Goal: Task Accomplishment & Management: Complete application form

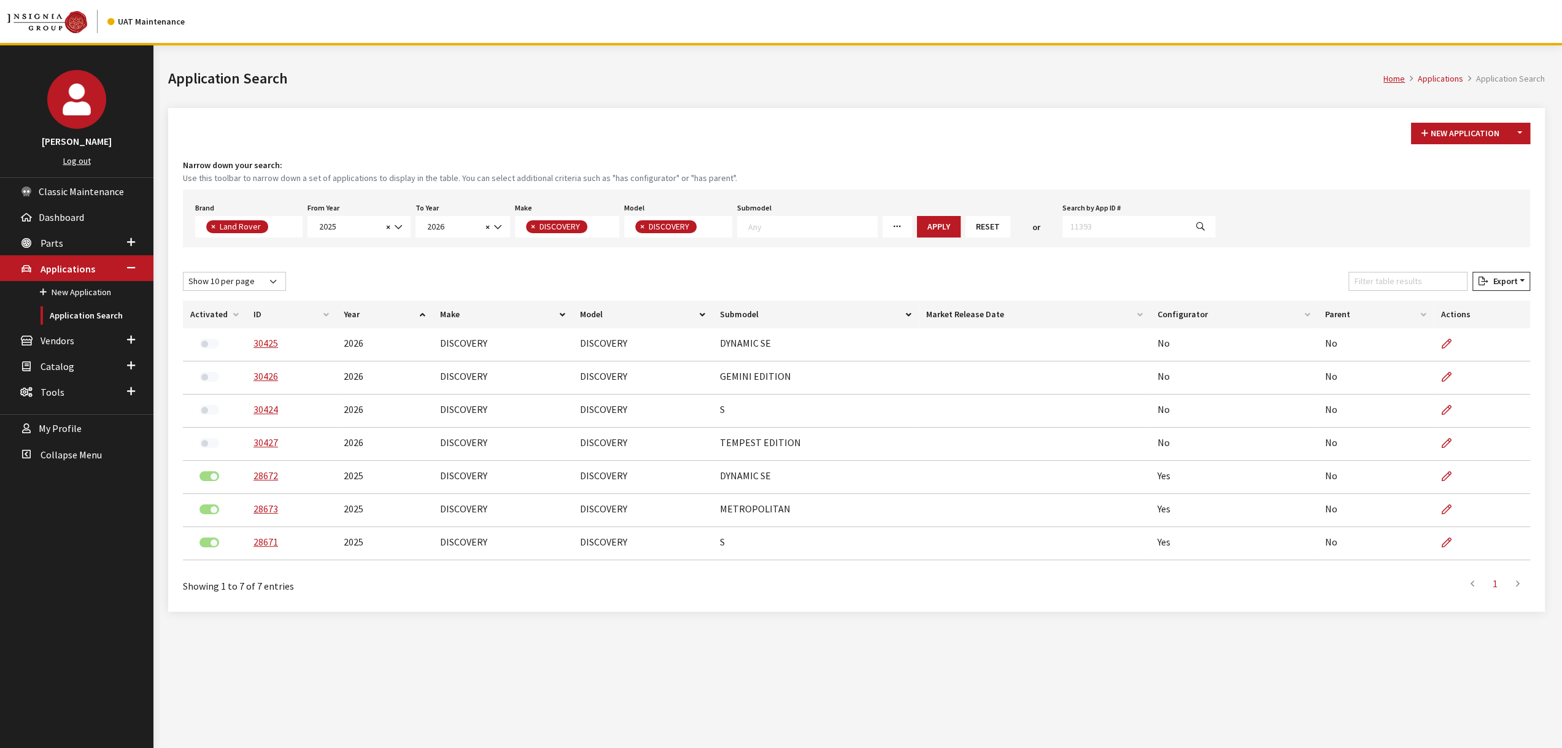
scroll to position [125, 0]
click at [362, 230] on span "2025" at bounding box center [348, 226] width 67 height 13
select select "2024"
select select
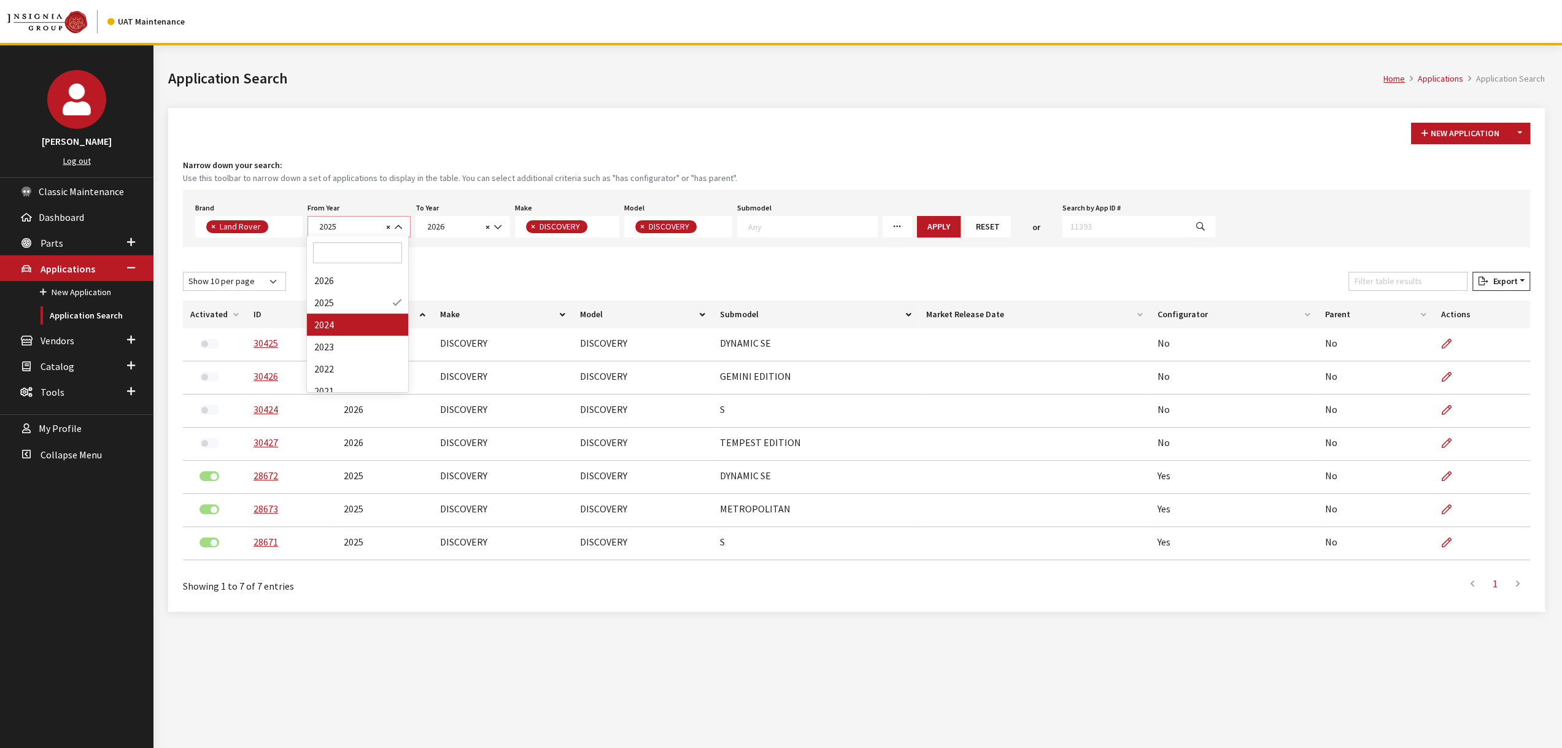
select select
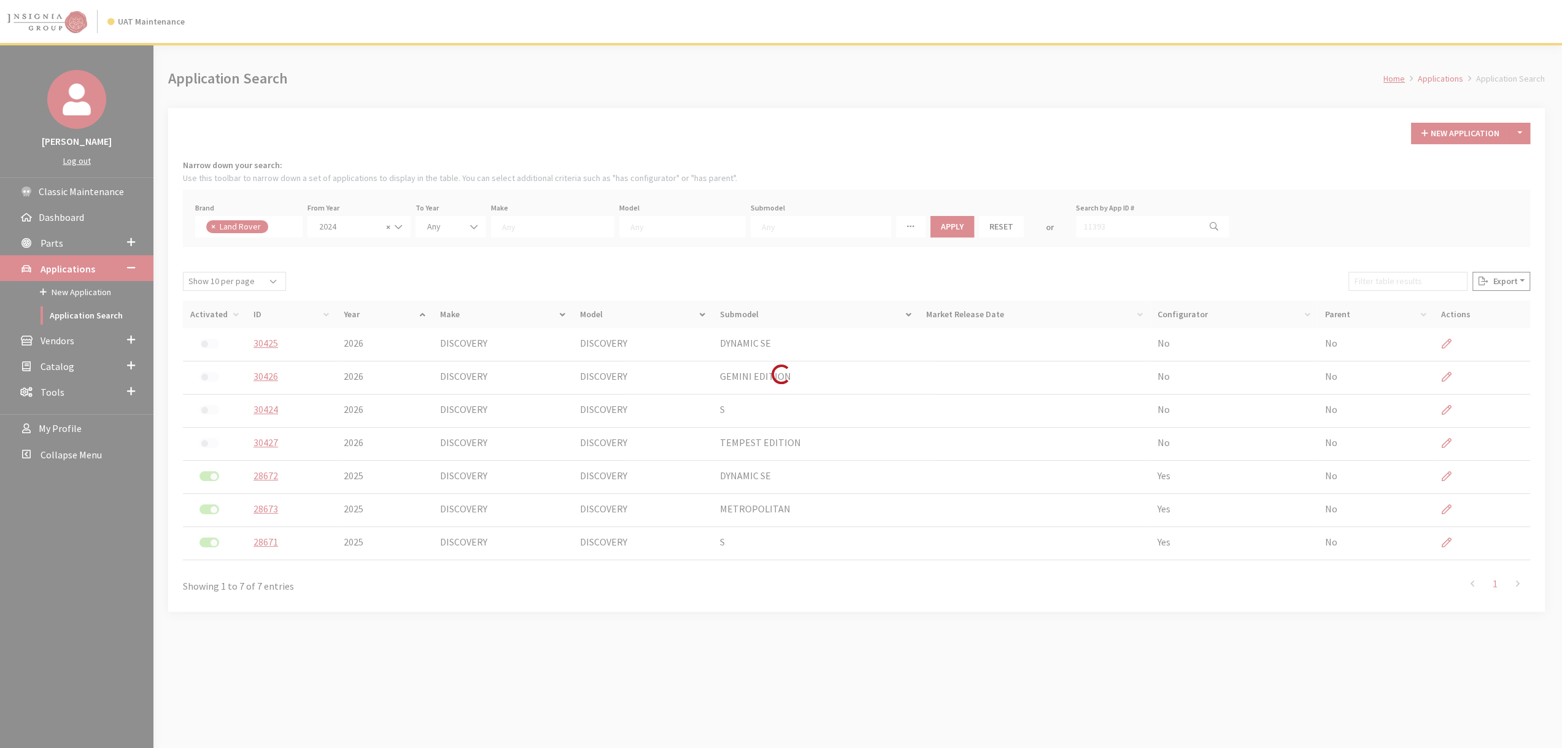
scroll to position [0, 0]
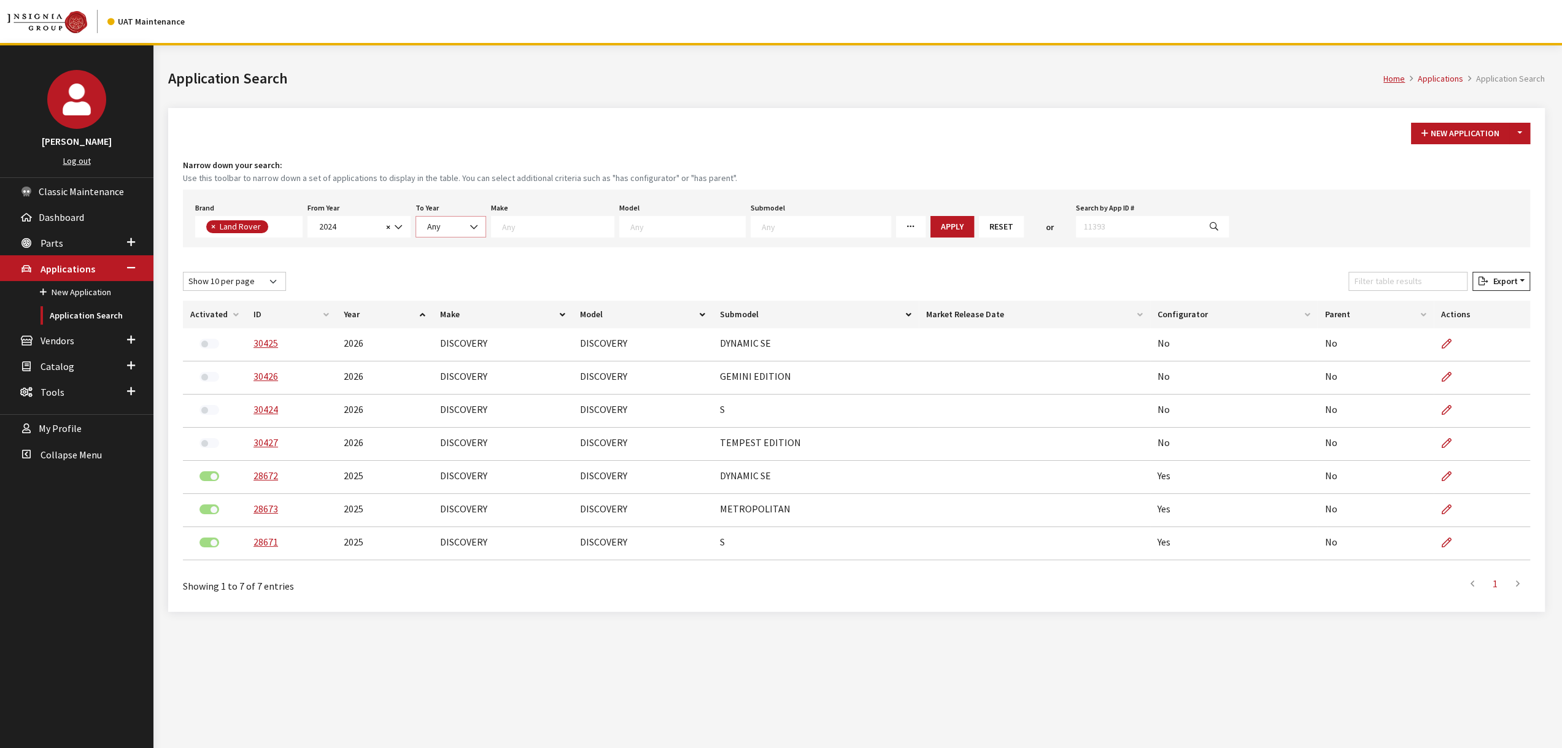
click at [458, 225] on span "Any" at bounding box center [450, 226] width 55 height 13
select select "2026"
select select
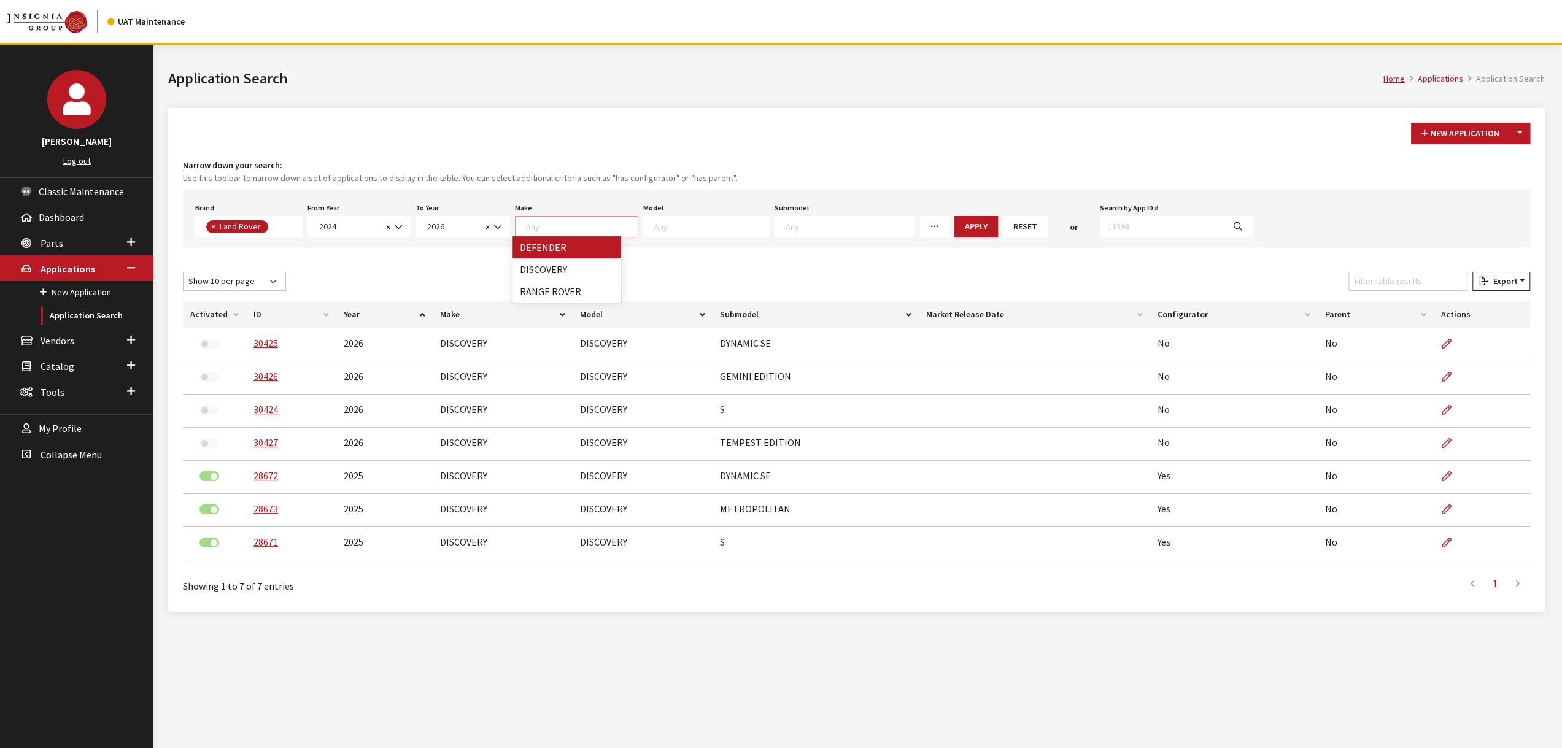
scroll to position [1, 0]
select select "65"
select select
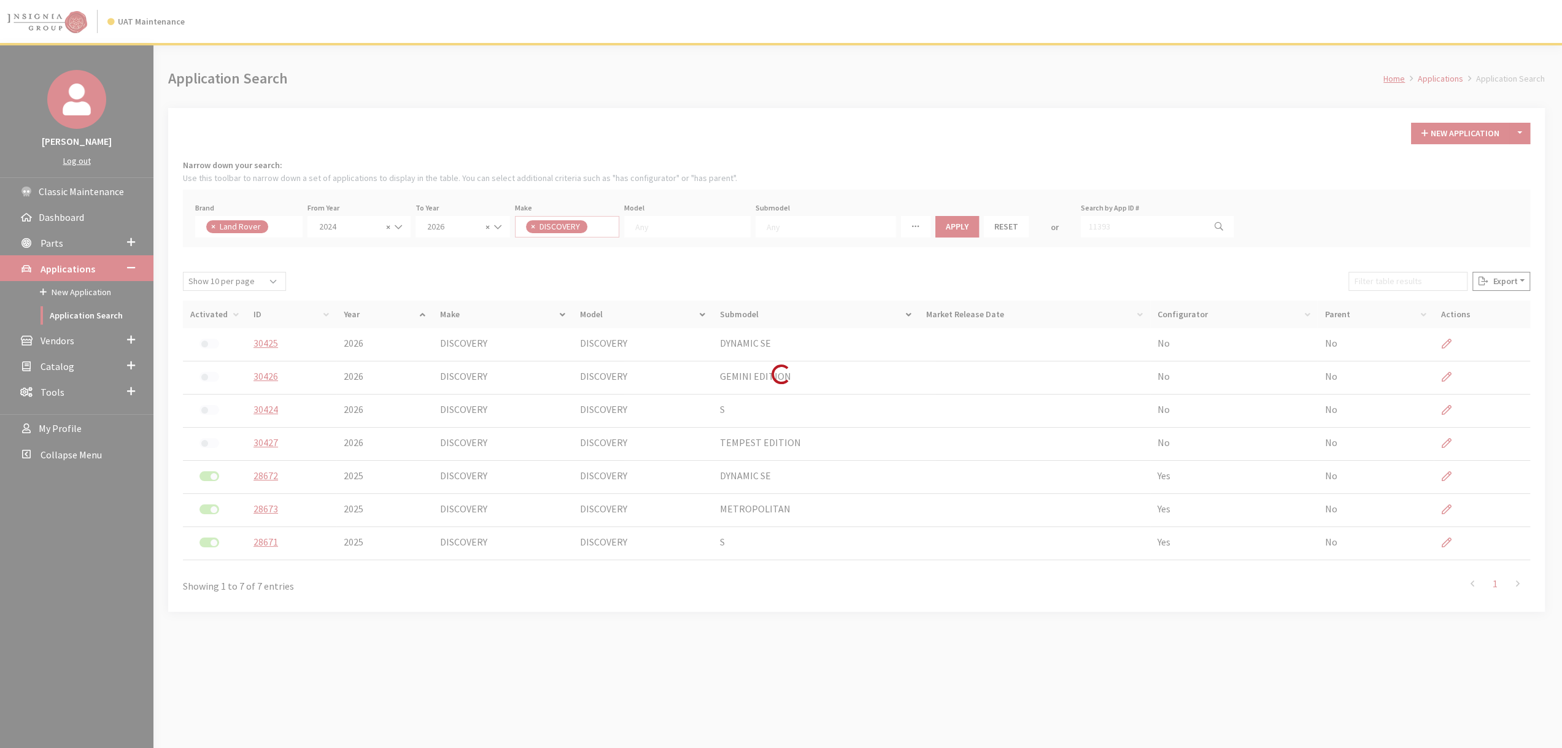
scroll to position [0, 0]
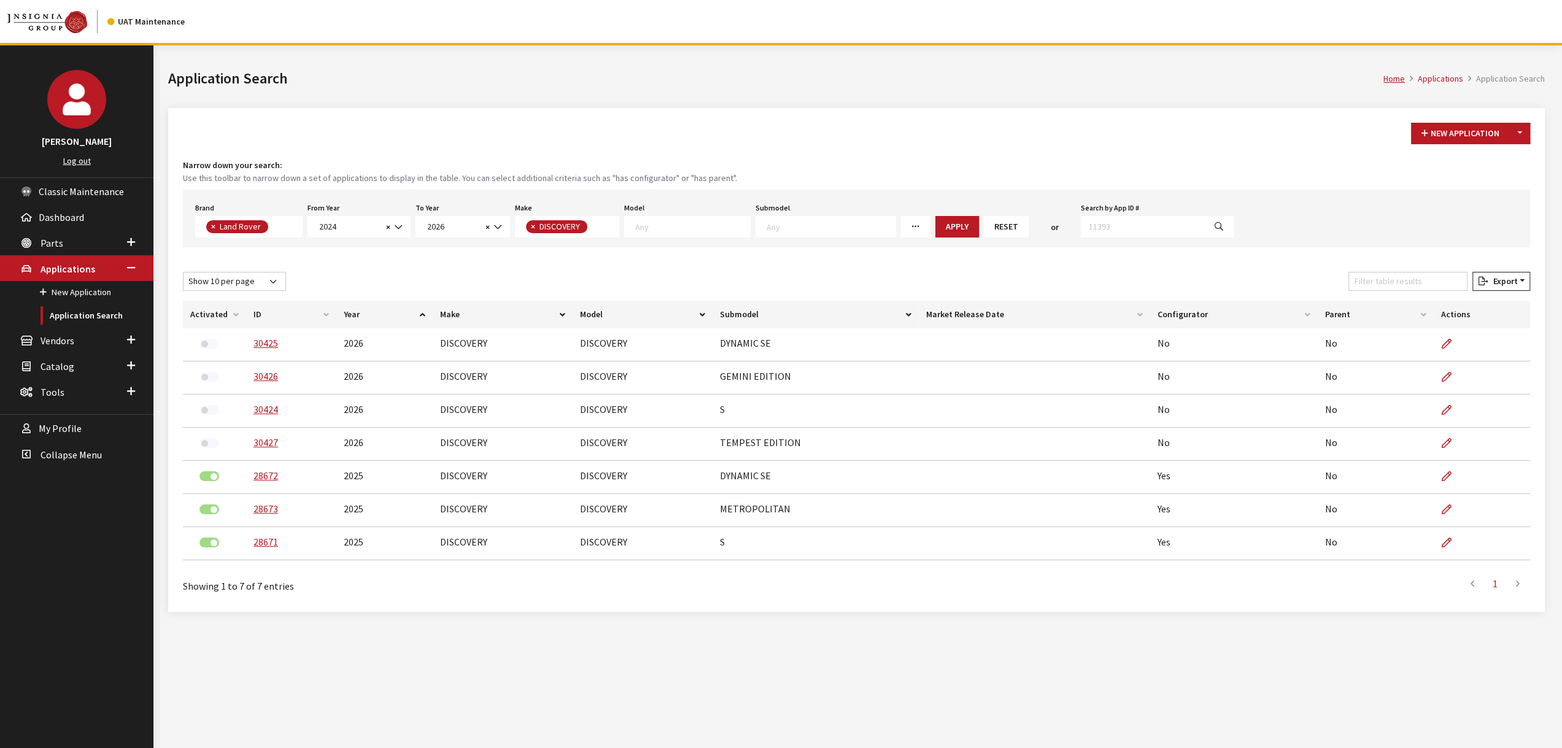
click at [697, 220] on span at bounding box center [691, 225] width 118 height 11
select select "1346"
select select
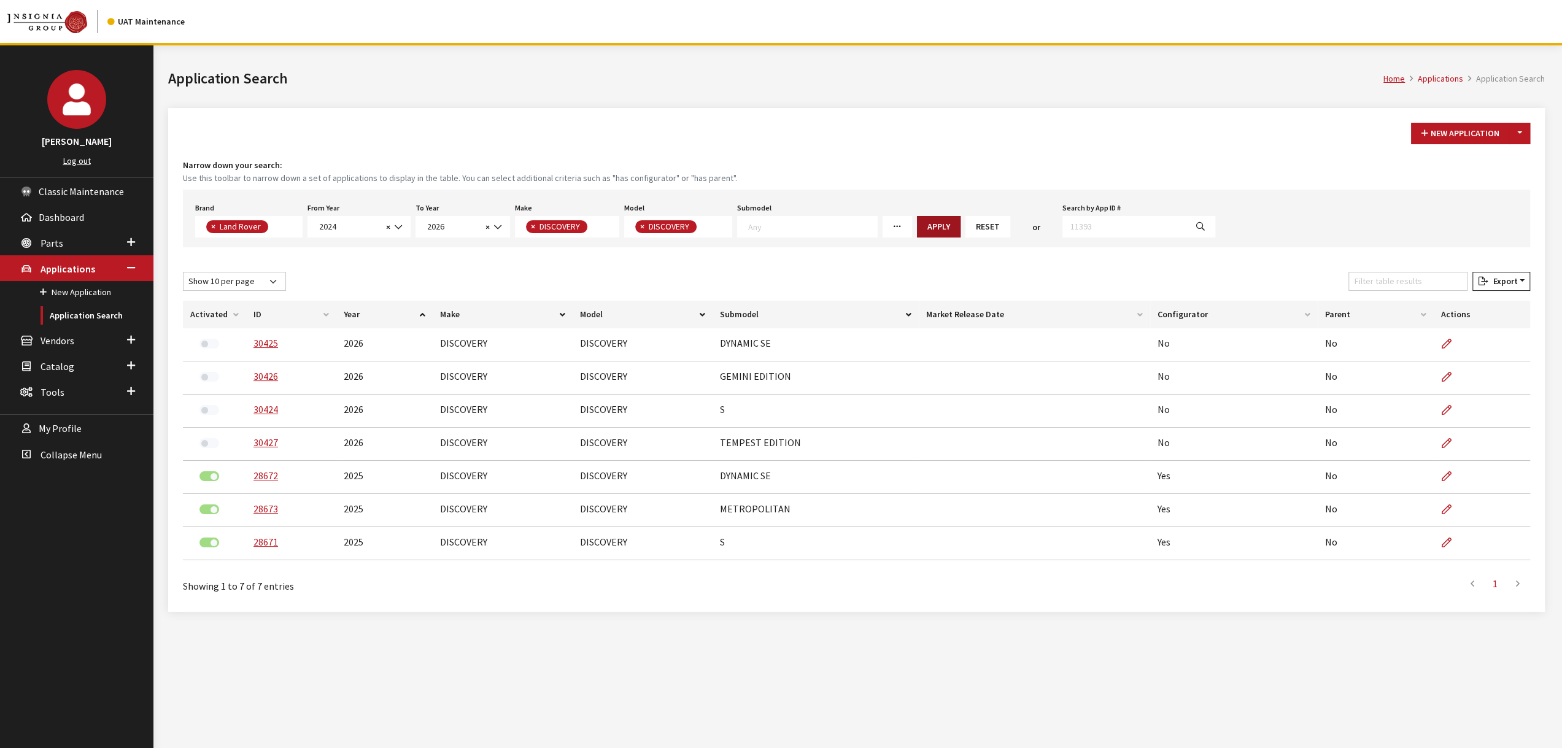
click at [917, 223] on button "Apply" at bounding box center [939, 226] width 44 height 21
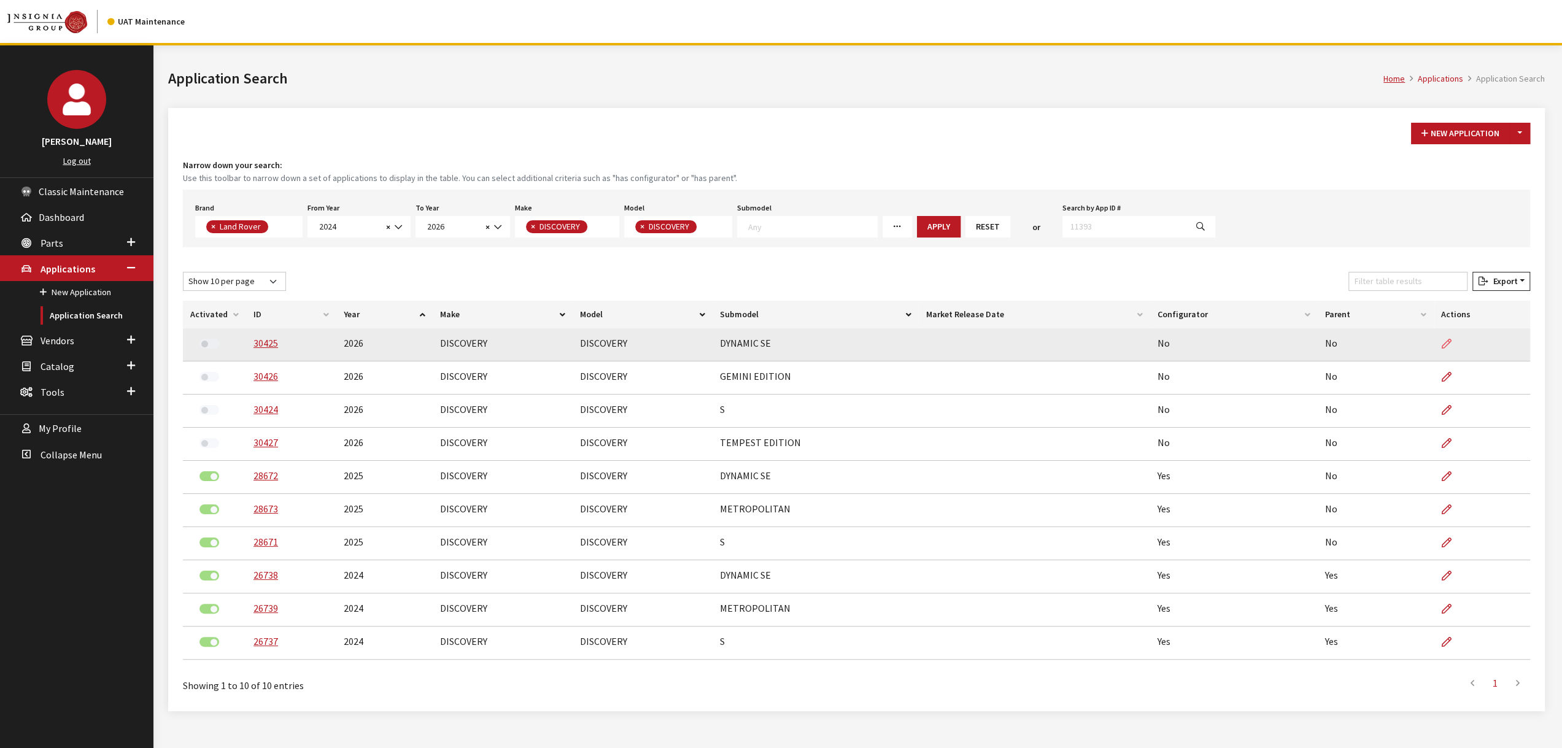
click at [1448, 339] on icon at bounding box center [1447, 344] width 10 height 10
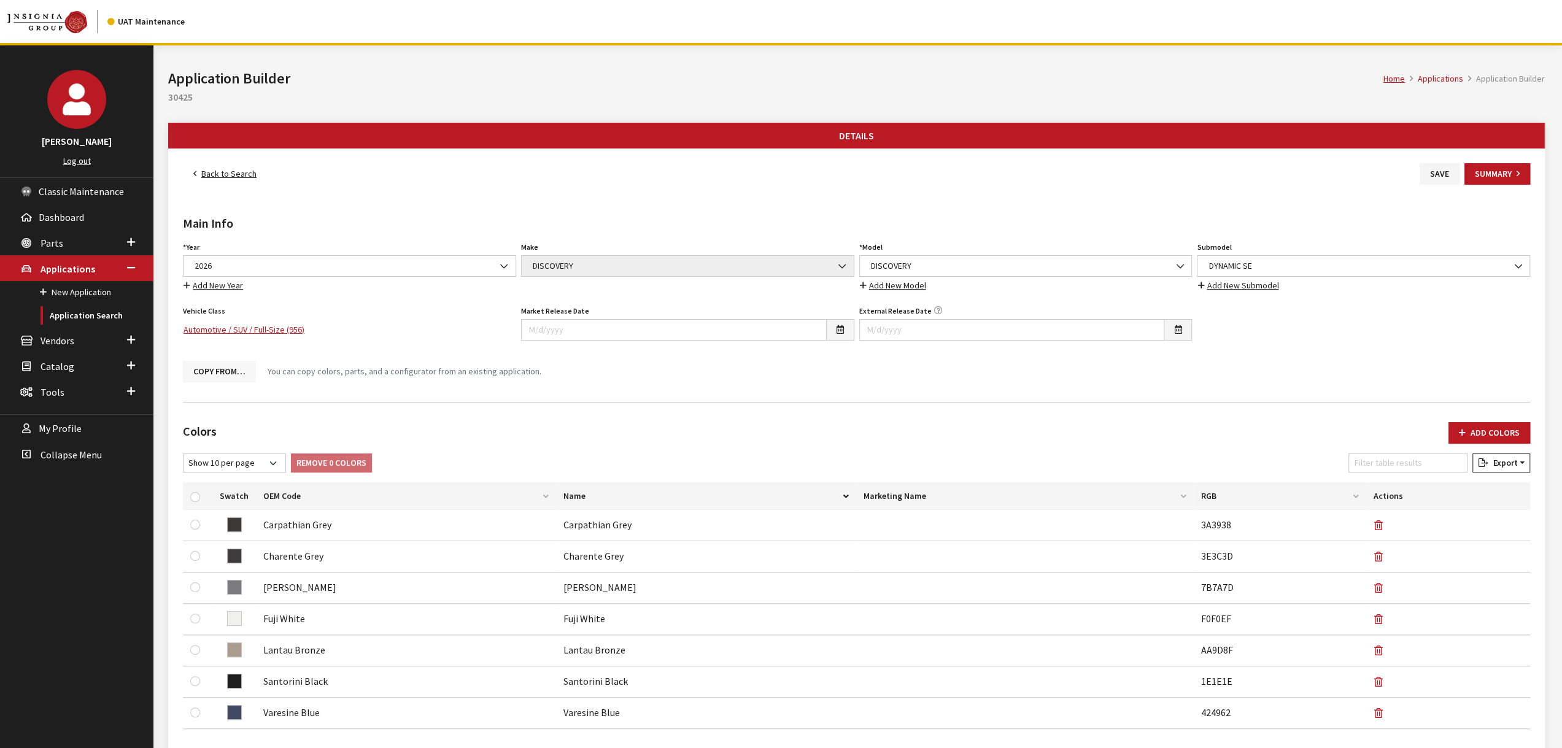
click at [204, 368] on button "Copy From…" at bounding box center [219, 371] width 73 height 21
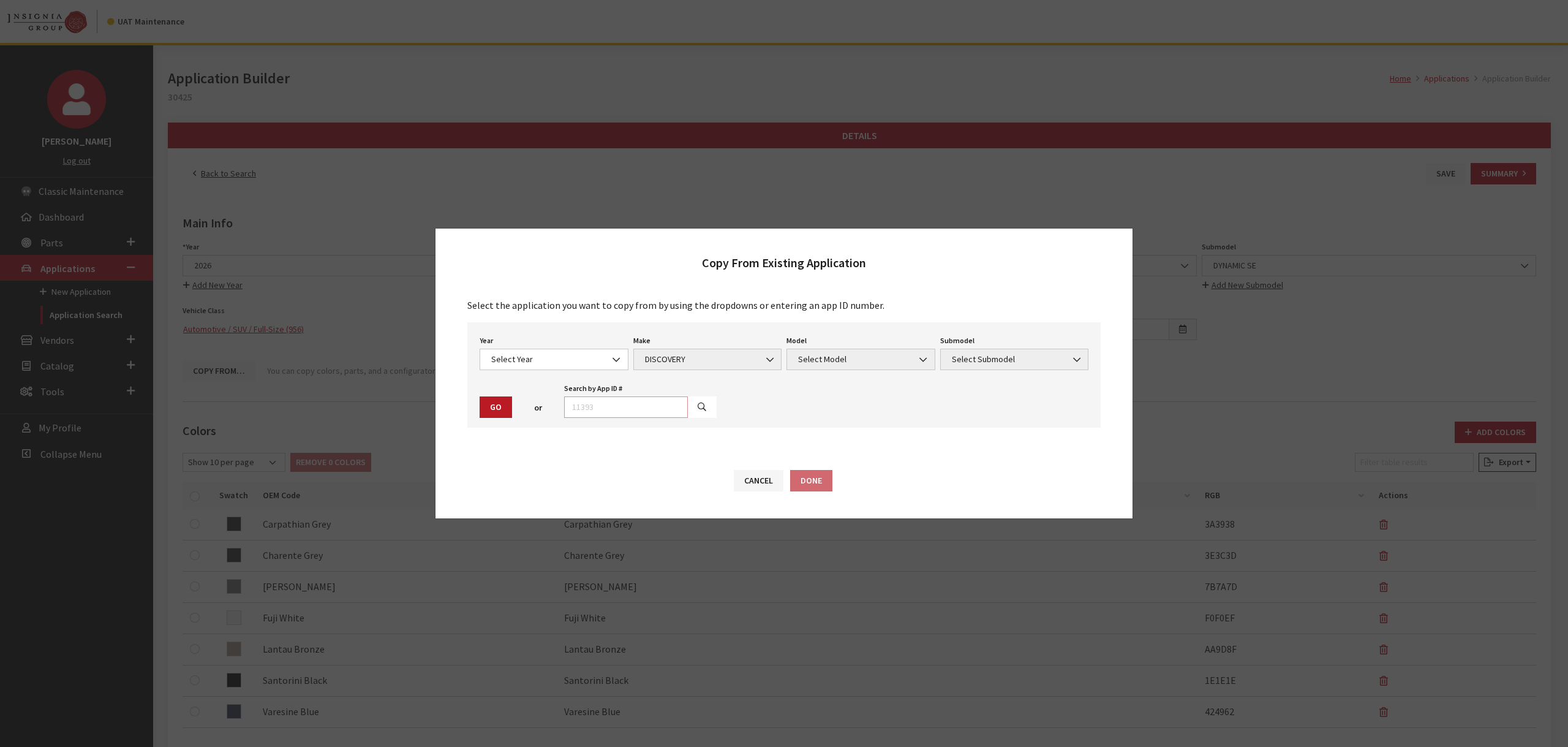
click at [652, 402] on input "text" at bounding box center [626, 406] width 124 height 21
type input "26738"
click at [698, 403] on icon "button" at bounding box center [702, 407] width 9 height 9
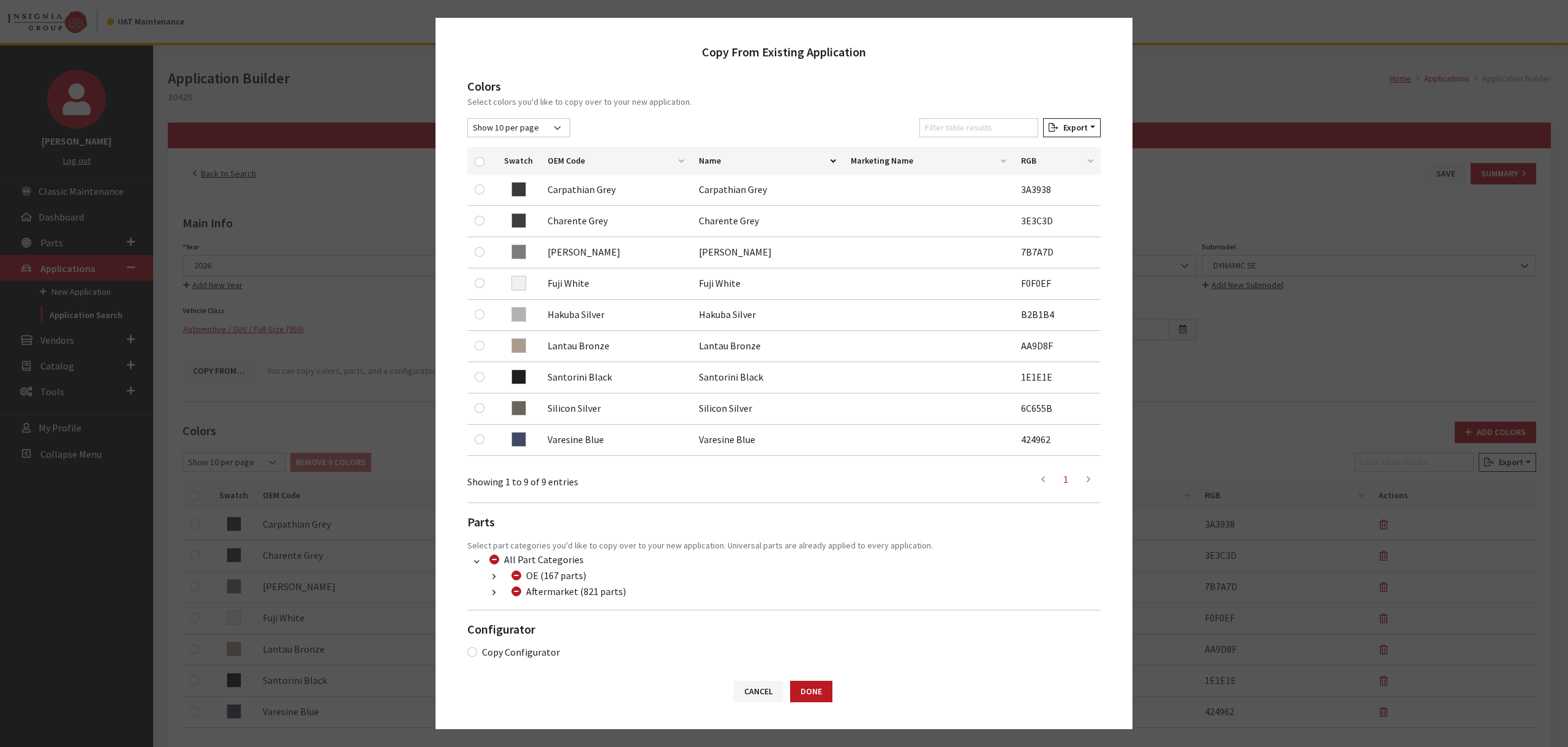
scroll to position [156, 0]
click at [535, 645] on label "Copy Configurator" at bounding box center [521, 650] width 78 height 15
click at [477, 645] on input "Copy Configurator" at bounding box center [472, 650] width 10 height 10
checkbox input "true"
click at [831, 690] on button "Done" at bounding box center [811, 691] width 42 height 21
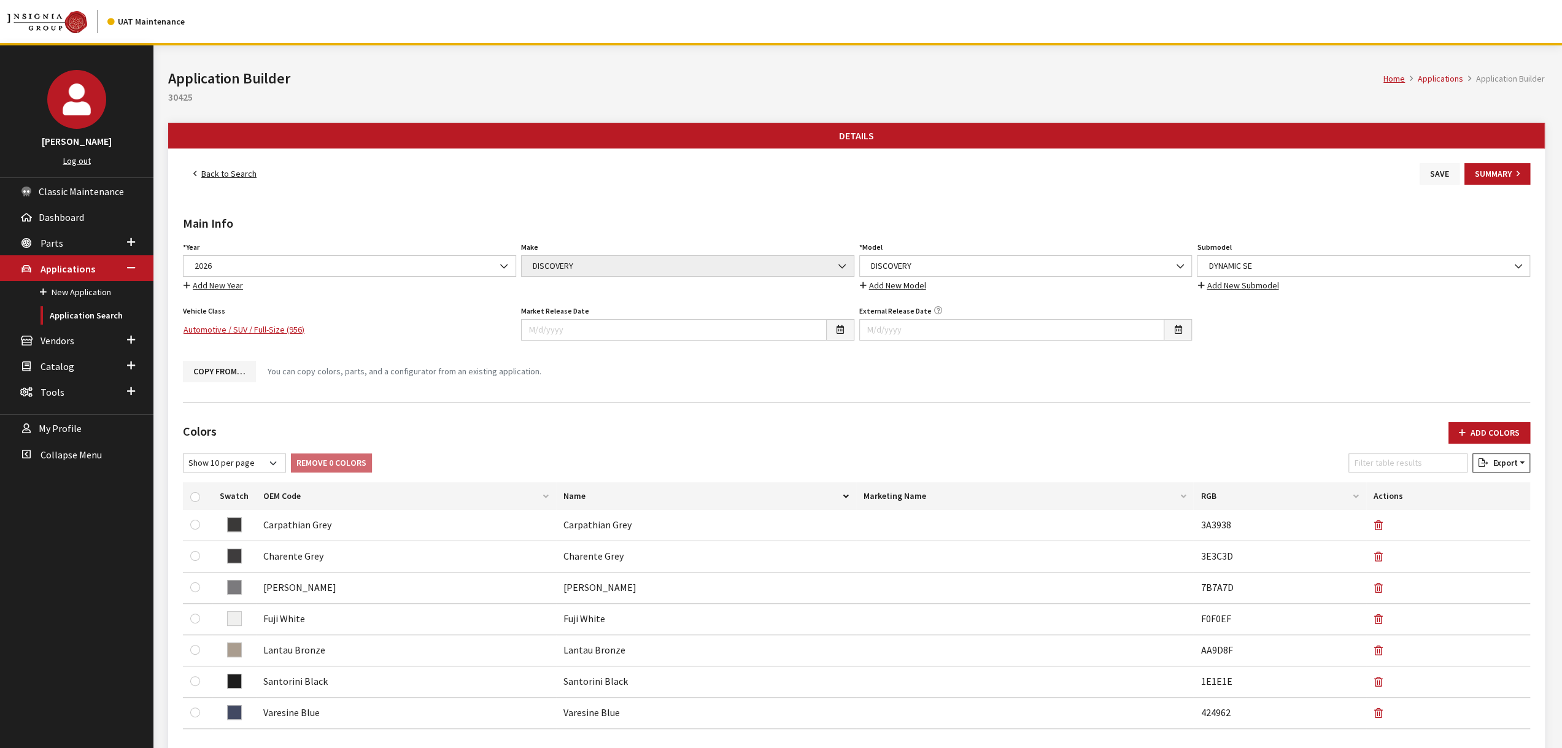
drag, startPoint x: 0, startPoint y: 0, endPoint x: 1433, endPoint y: 173, distance: 1443.3
click at [1433, 173] on button "Save" at bounding box center [1439, 173] width 40 height 21
click at [234, 170] on link "Back to Search" at bounding box center [225, 173] width 84 height 21
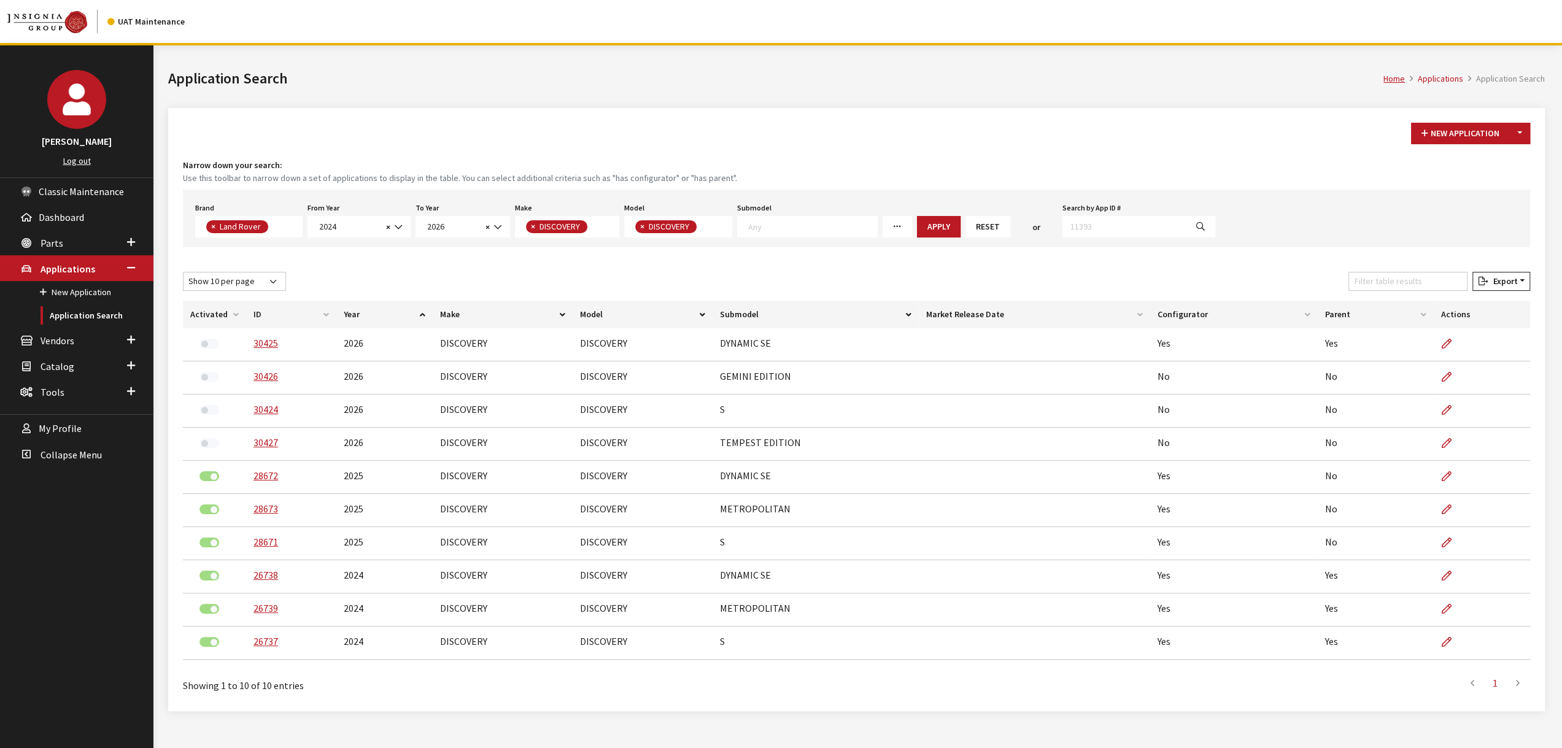
scroll to position [125, 0]
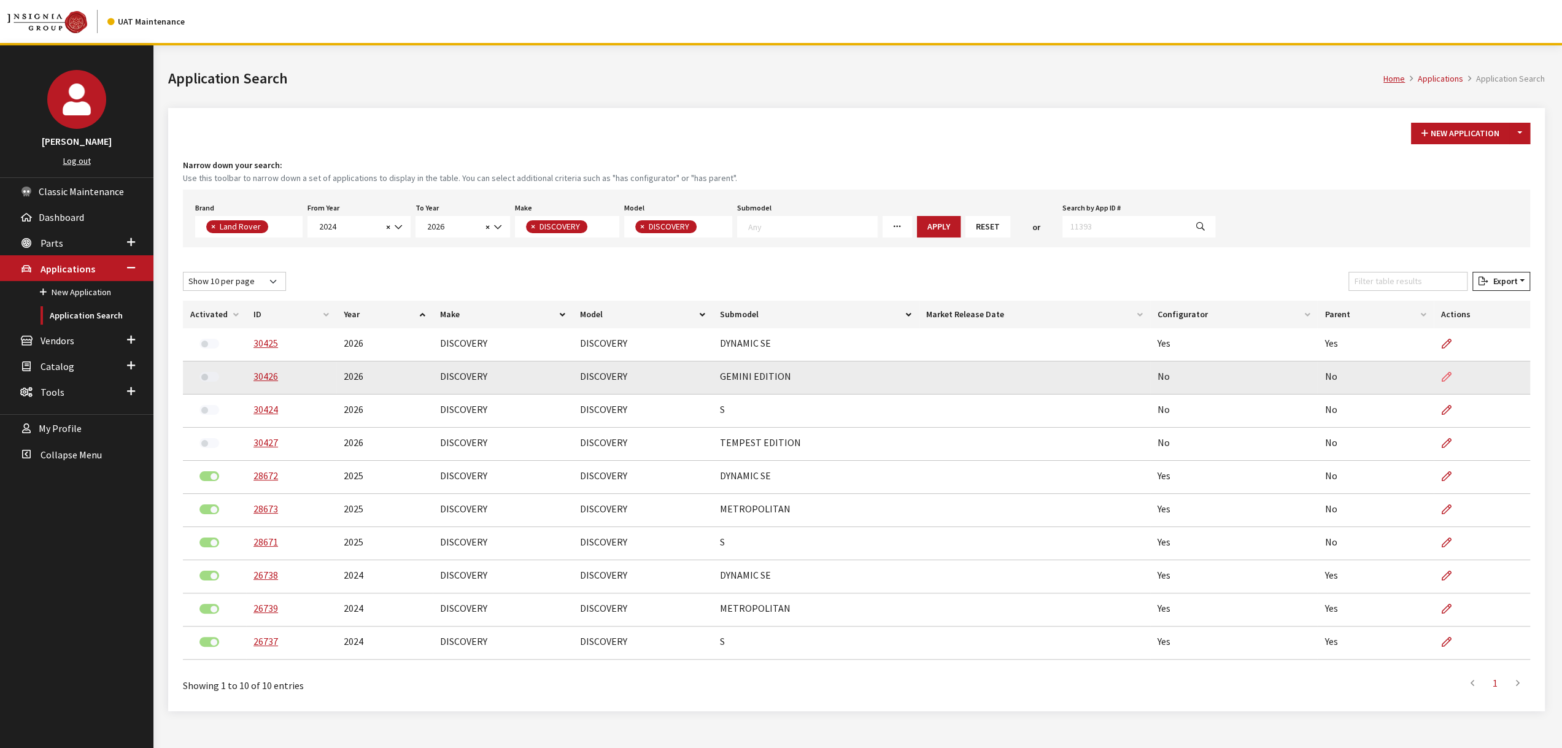
click at [1445, 372] on icon at bounding box center [1447, 377] width 10 height 10
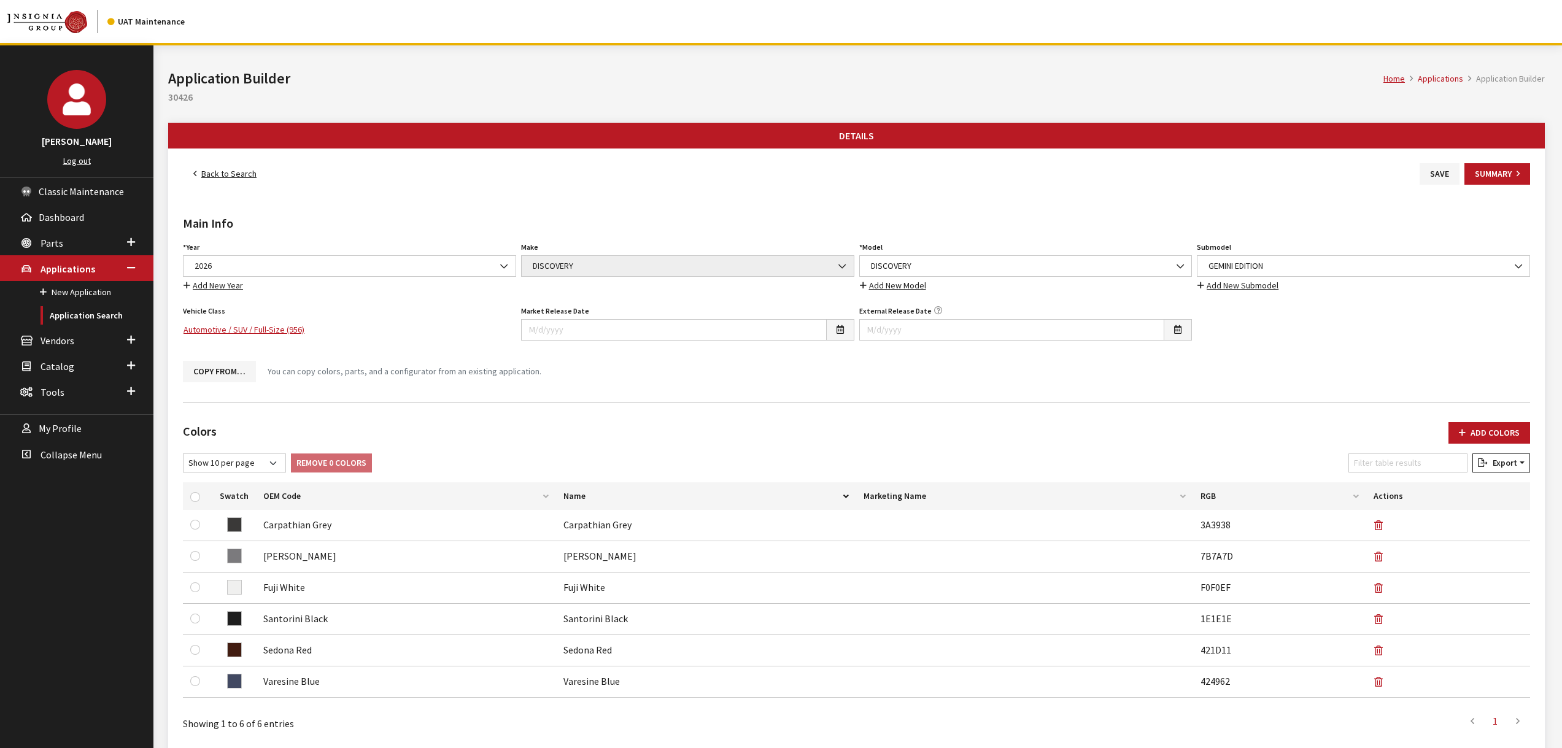
click at [217, 365] on button "Copy From…" at bounding box center [219, 371] width 73 height 21
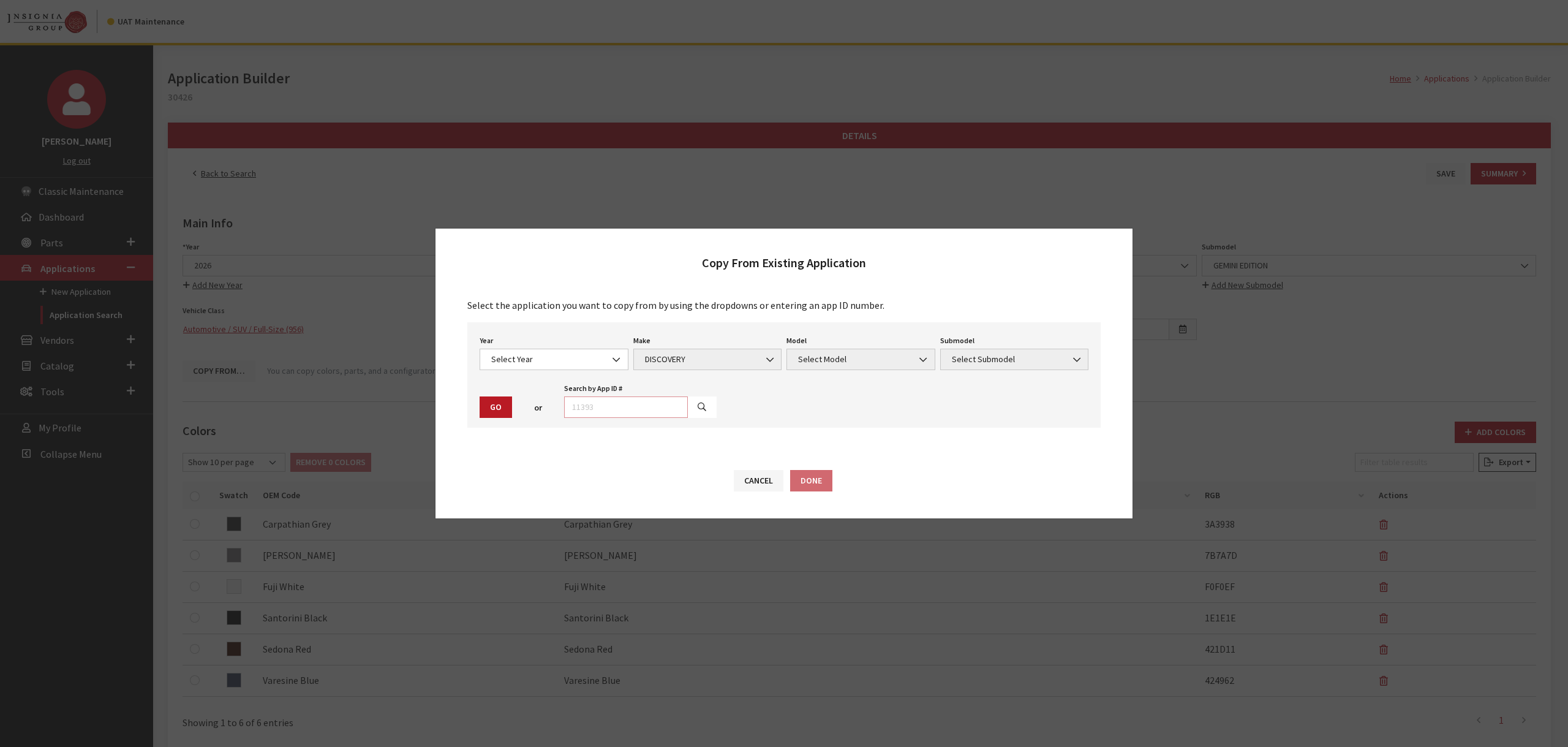
click at [620, 406] on input "text" at bounding box center [626, 406] width 124 height 21
type input "30425"
click at [698, 408] on icon "button" at bounding box center [702, 407] width 9 height 9
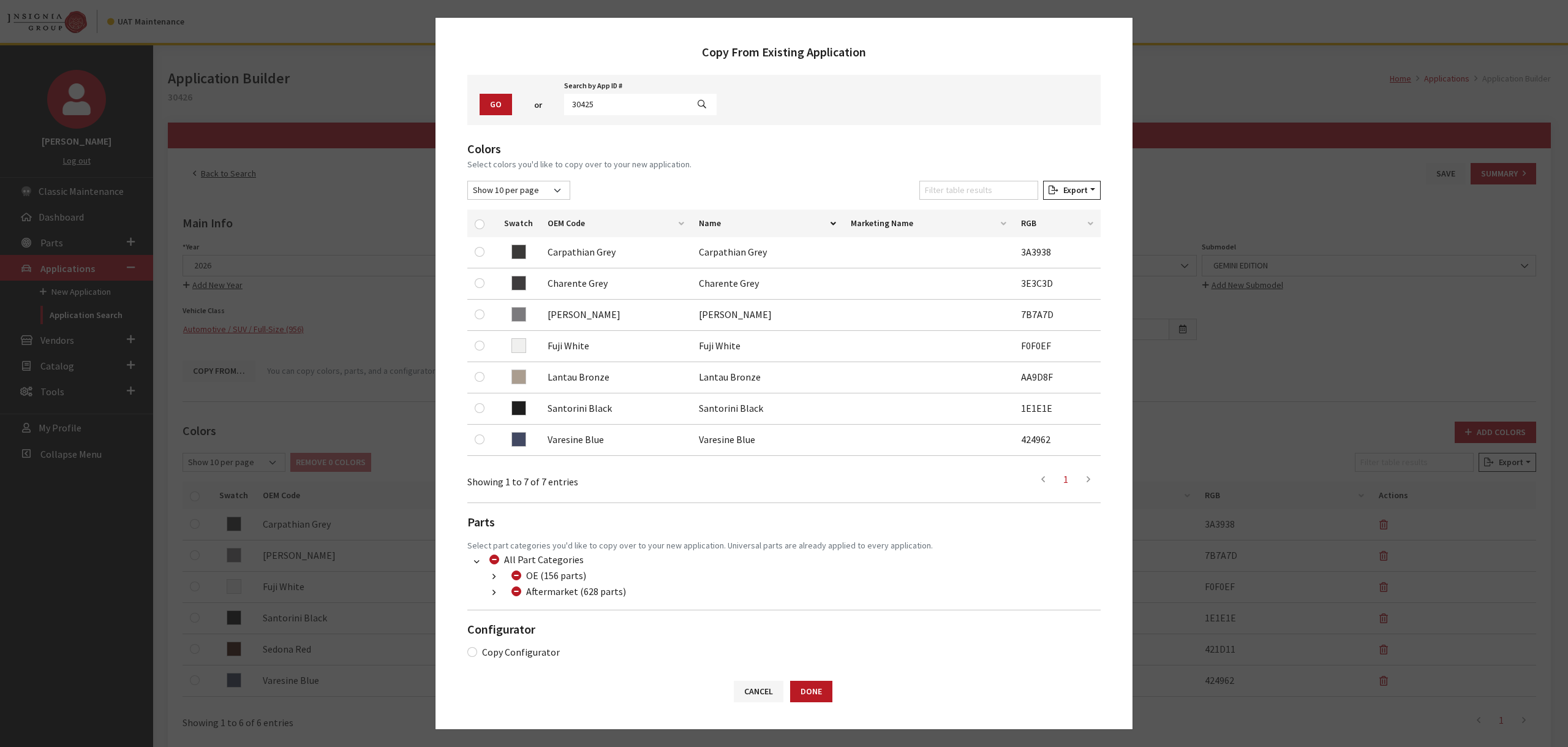
scroll to position [95, 0]
click at [518, 646] on label "Copy Configurator" at bounding box center [521, 649] width 78 height 15
click at [477, 646] on input "Copy Configurator" at bounding box center [472, 650] width 10 height 10
checkbox input "true"
click at [823, 692] on button "Done" at bounding box center [811, 691] width 42 height 21
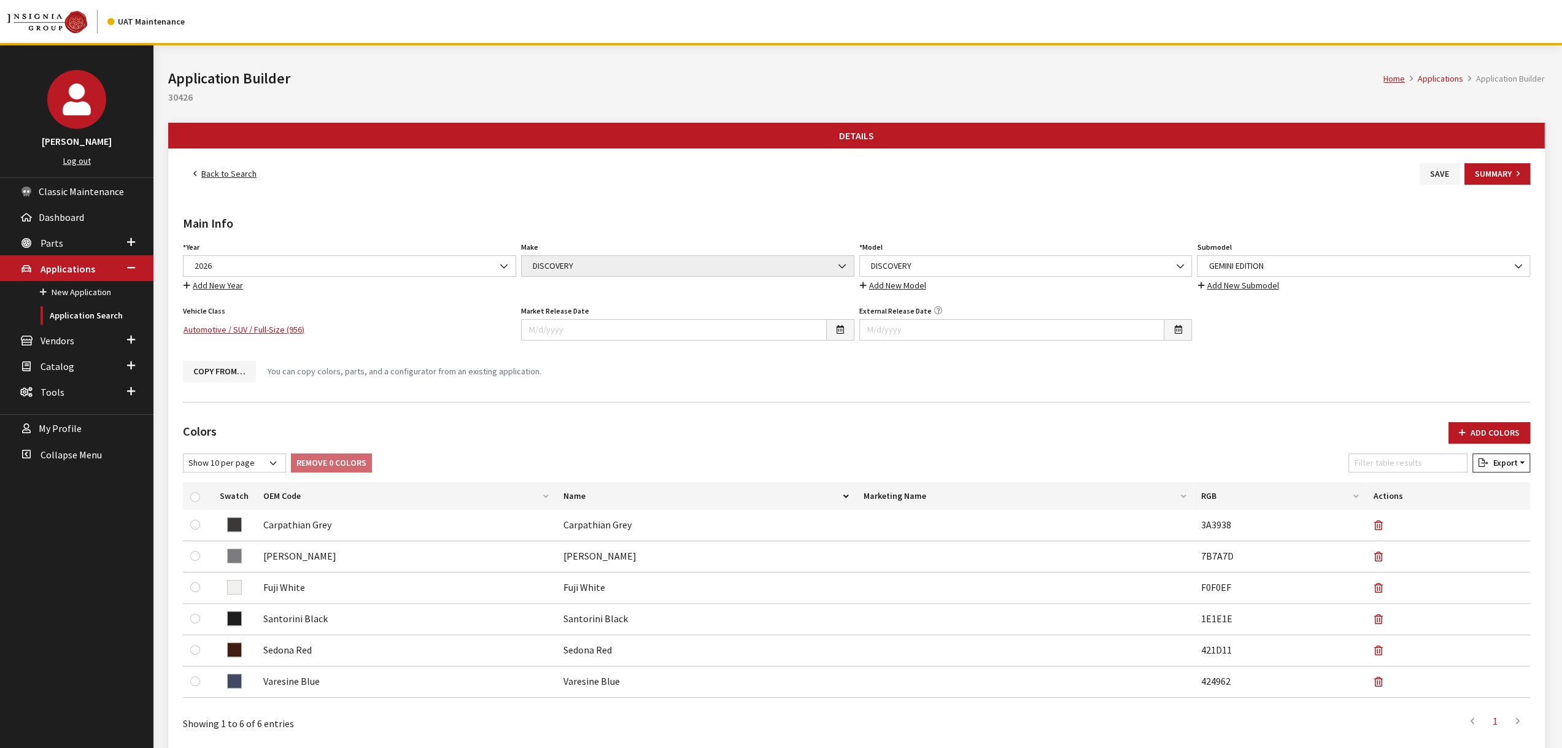
click at [1437, 174] on button "Save" at bounding box center [1439, 173] width 40 height 21
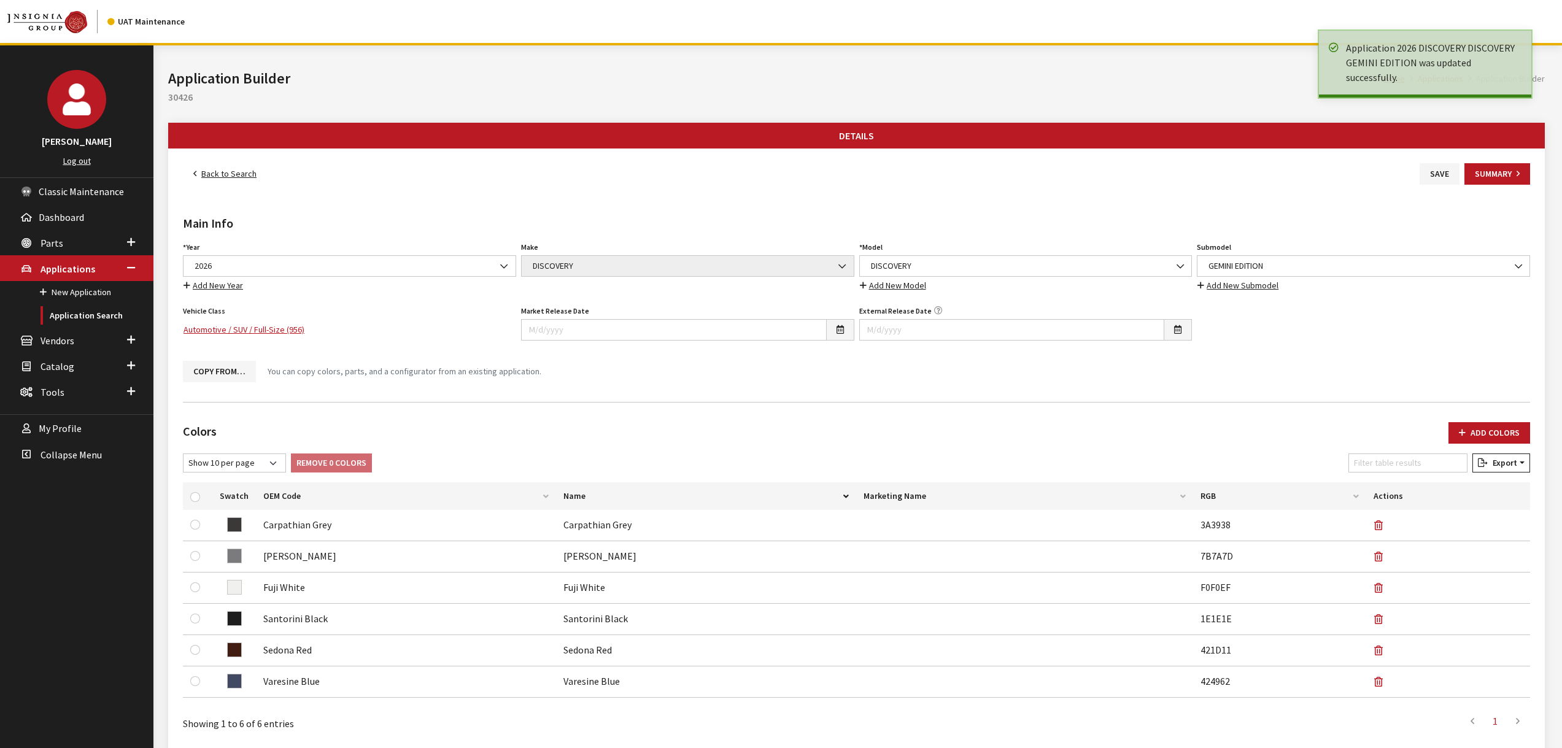
click at [230, 172] on link "Back to Search" at bounding box center [225, 173] width 84 height 21
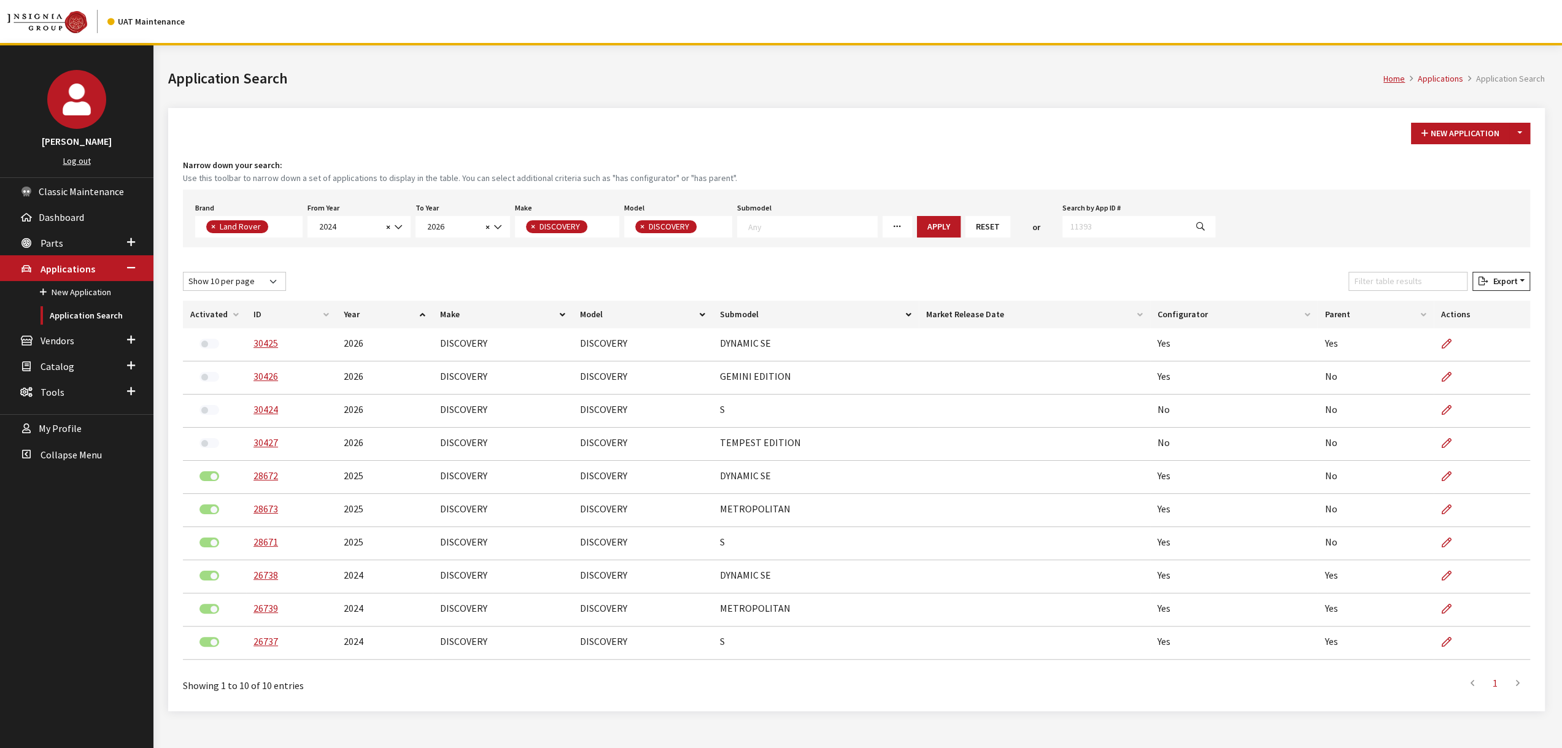
scroll to position [125, 0]
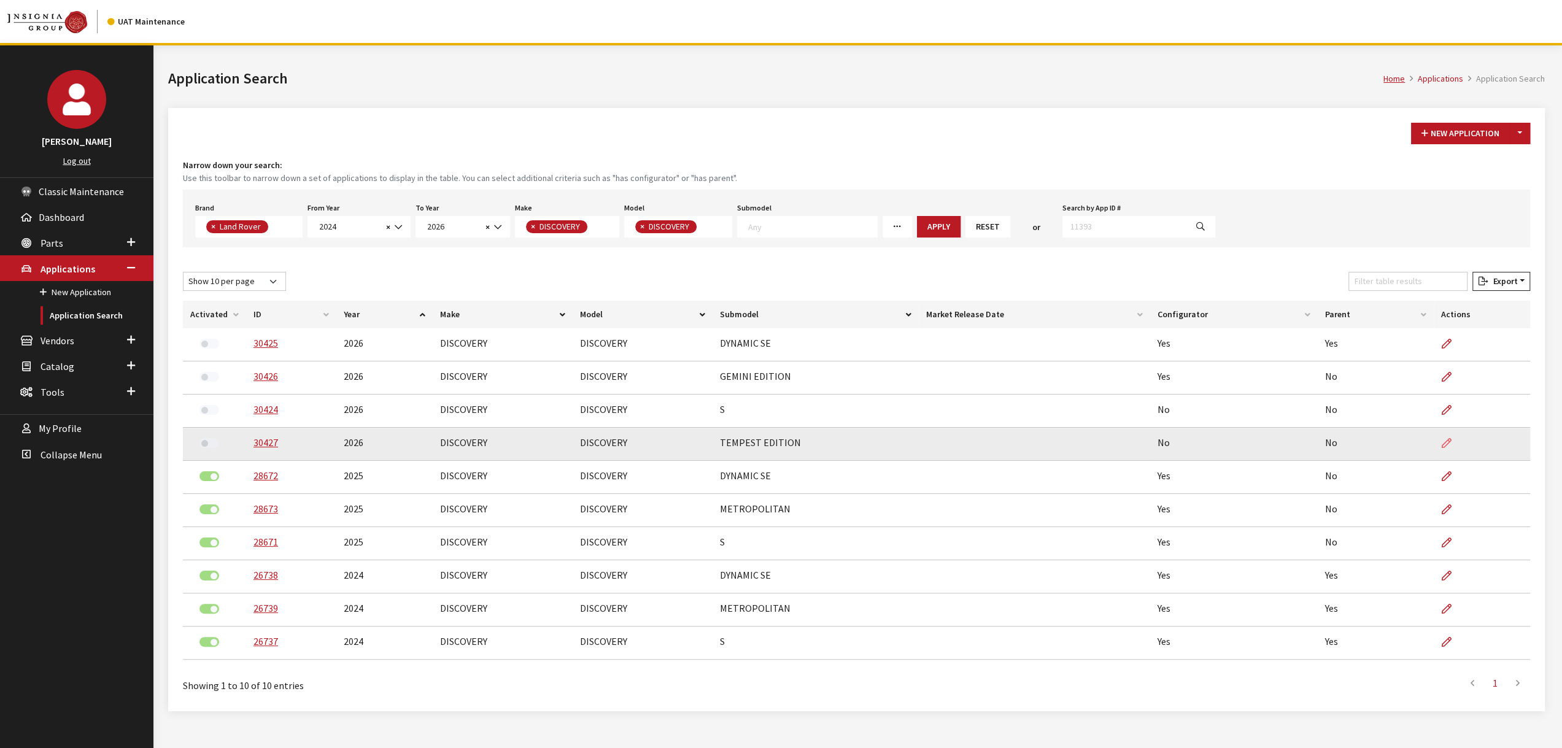
click at [1446, 441] on icon at bounding box center [1447, 444] width 10 height 10
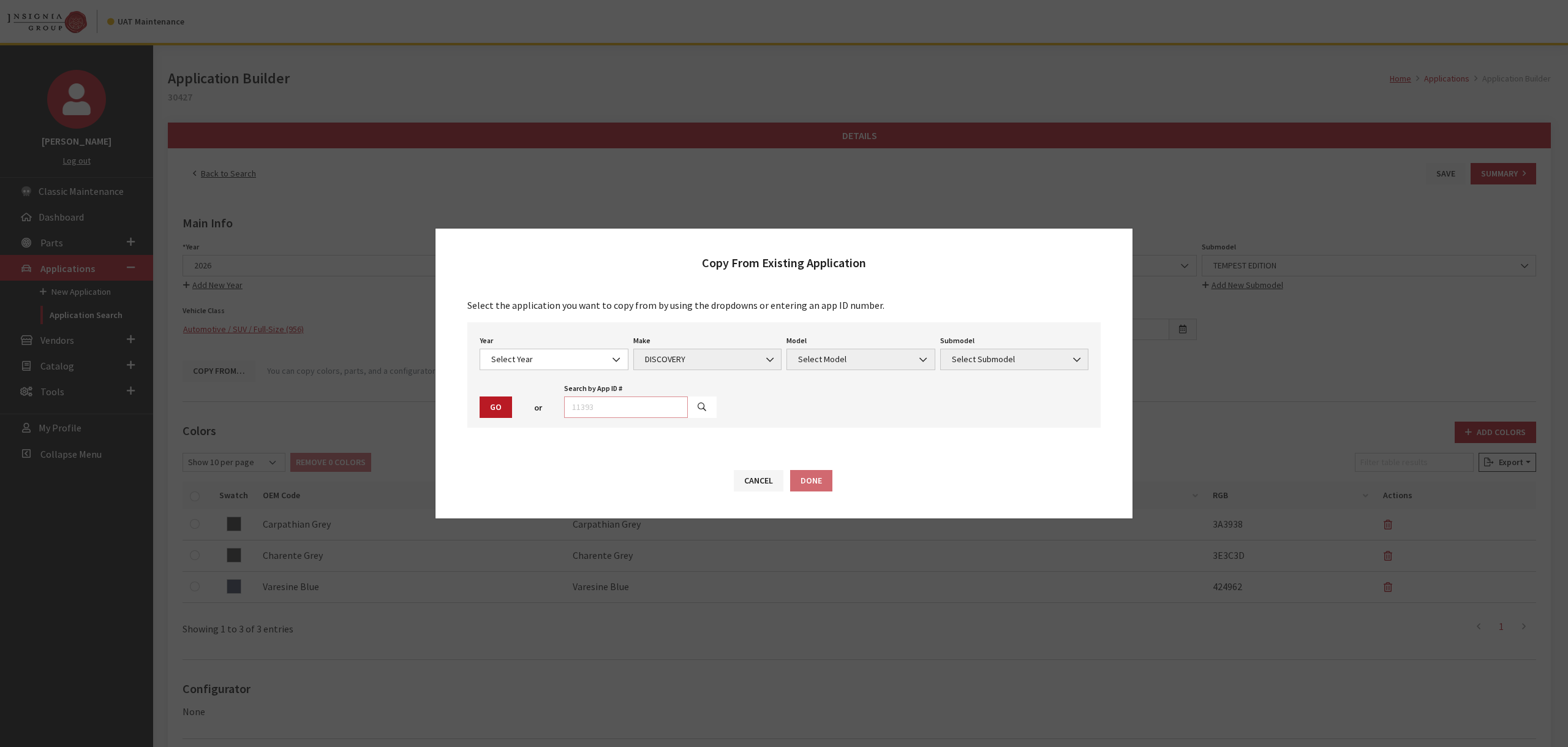
click at [658, 398] on input "text" at bounding box center [626, 406] width 124 height 21
type input "30426"
drag, startPoint x: 828, startPoint y: 426, endPoint x: 833, endPoint y: 472, distance: 46.3
click at [828, 427] on div "Select the application you want to copy from by using the dropdowns or entering…" at bounding box center [784, 370] width 697 height 169
click at [698, 408] on icon "button" at bounding box center [702, 407] width 9 height 9
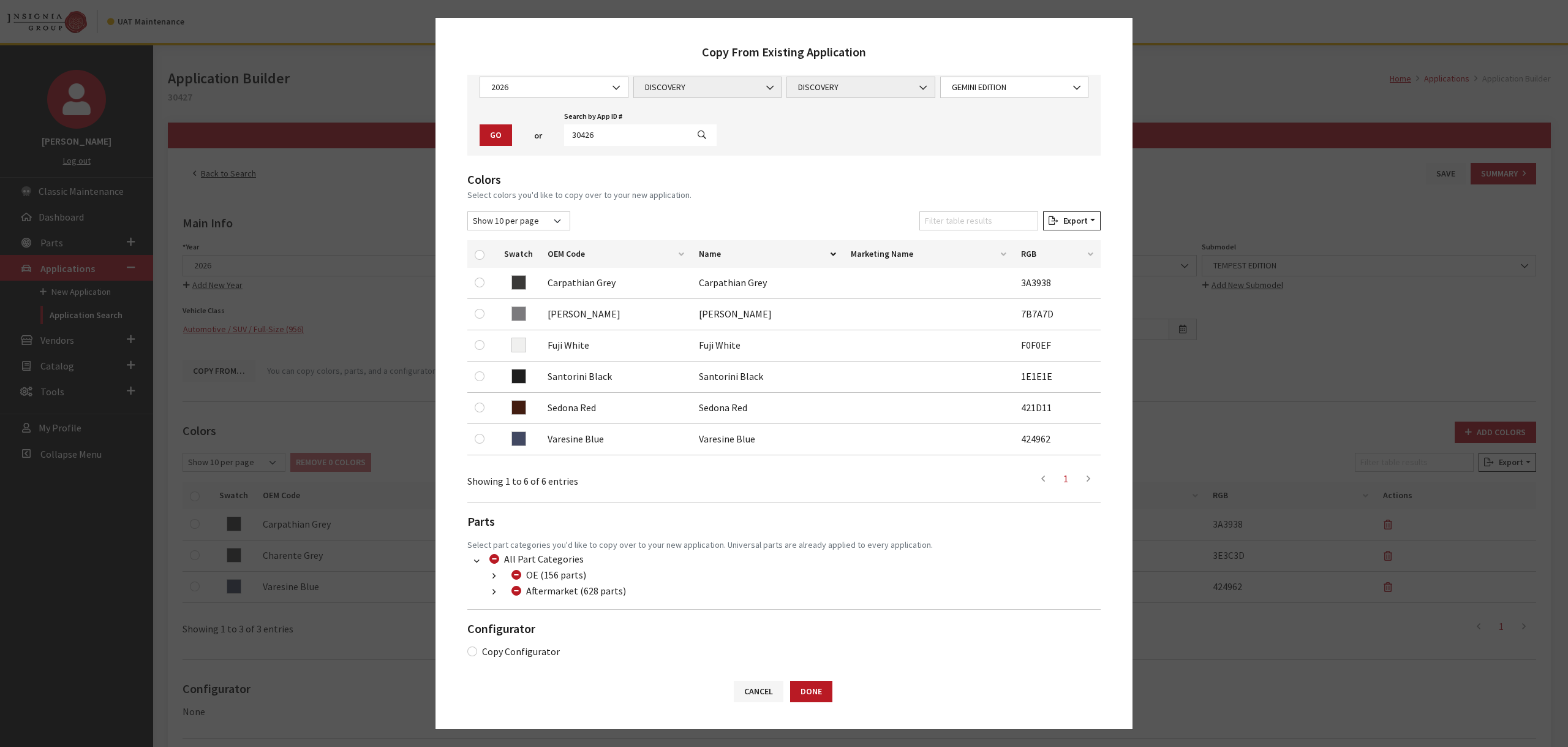
scroll to position [63, 0]
click at [548, 645] on label "Copy Configurator" at bounding box center [521, 649] width 78 height 15
click at [477, 645] on input "Copy Configurator" at bounding box center [472, 650] width 10 height 10
checkbox input "true"
click at [817, 688] on button "Done" at bounding box center [811, 691] width 42 height 21
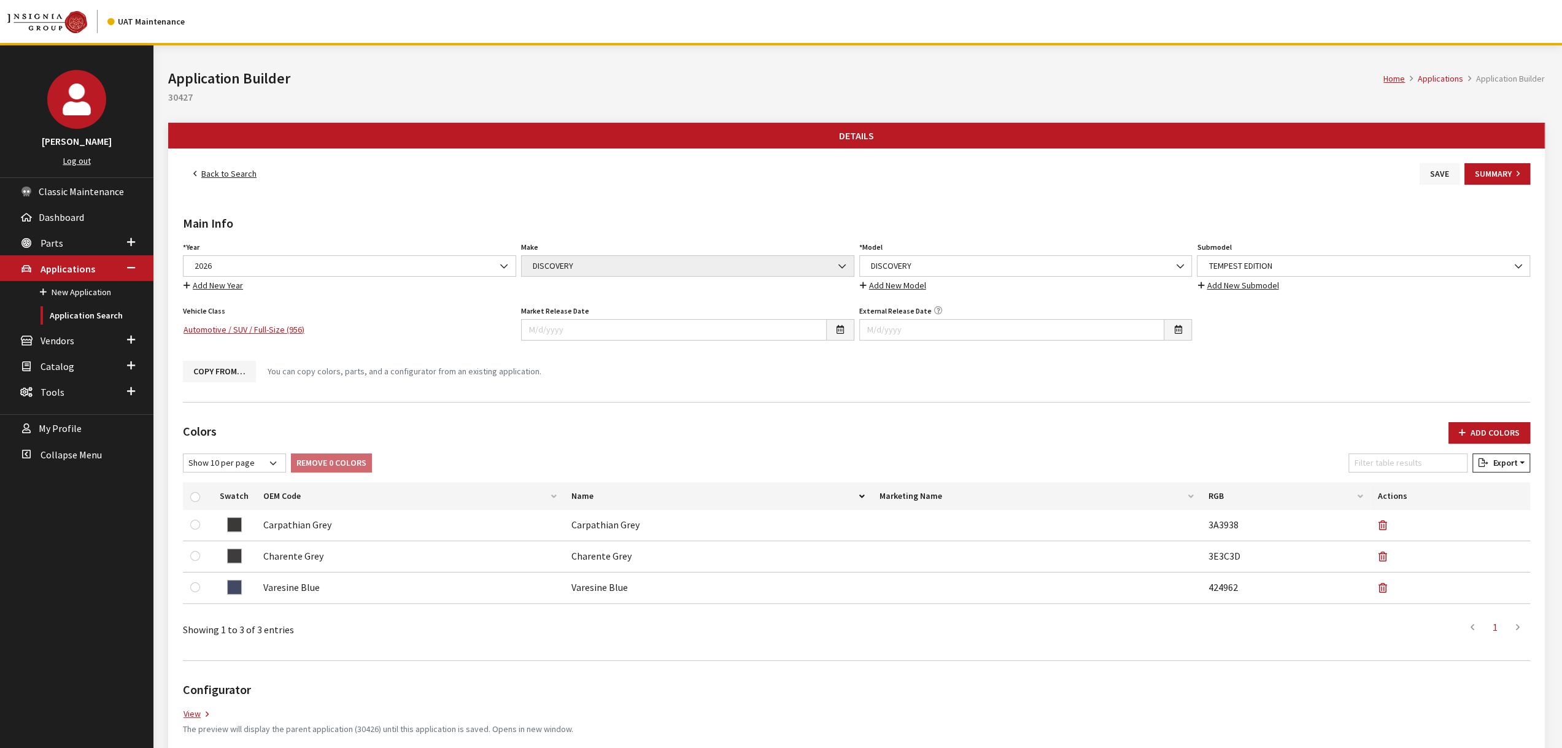
drag, startPoint x: 0, startPoint y: 0, endPoint x: 1431, endPoint y: 174, distance: 1441.6
click at [1431, 174] on button "Save" at bounding box center [1439, 173] width 40 height 21
